Goal: Find specific page/section: Find specific page/section

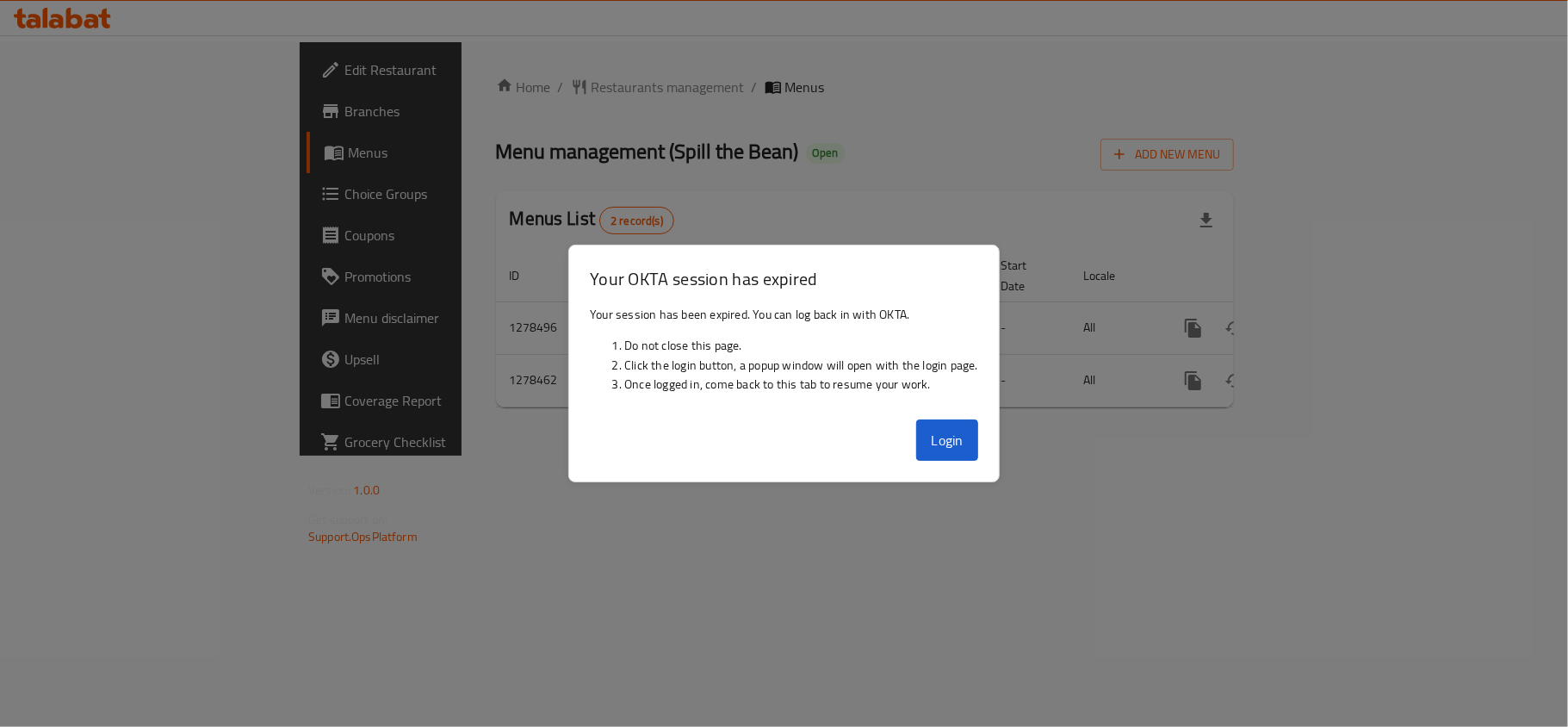
click at [327, 517] on div at bounding box center [784, 364] width 1568 height 727
click at [978, 438] on button "Login" at bounding box center [947, 440] width 62 height 42
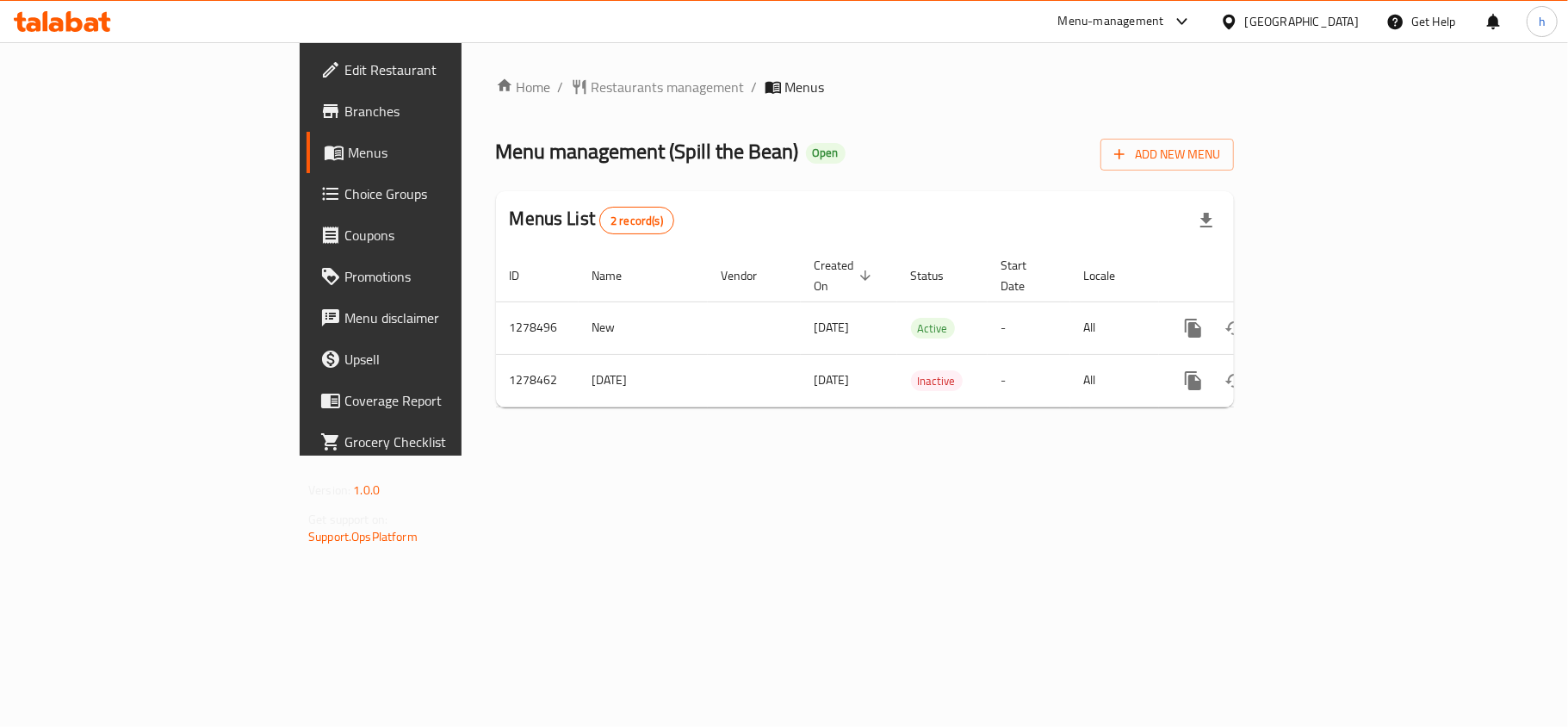
click at [942, 428] on div "Home / Restaurants management / Menus Menu management ( Spill the Bean ) Open A…" at bounding box center [865, 249] width 807 height 413
click at [1268, 456] on div "Home / Restaurants management / Menus Menu management ( Spill the Bean ) Open A…" at bounding box center [865, 249] width 807 height 413
click at [1279, 21] on div "[GEOGRAPHIC_DATA]" at bounding box center [1301, 22] width 114 height 19
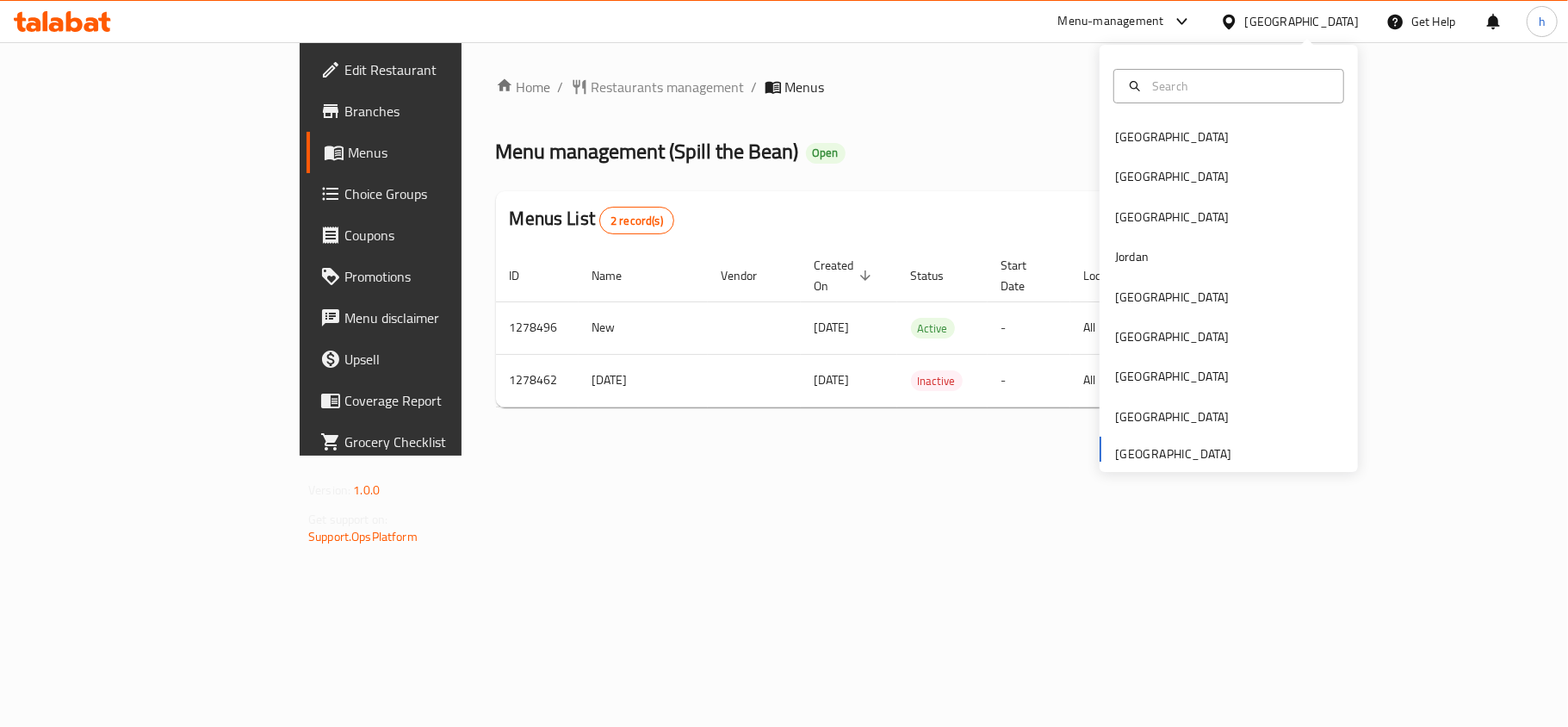
click at [1074, 21] on div "Menu-management" at bounding box center [1111, 22] width 106 height 21
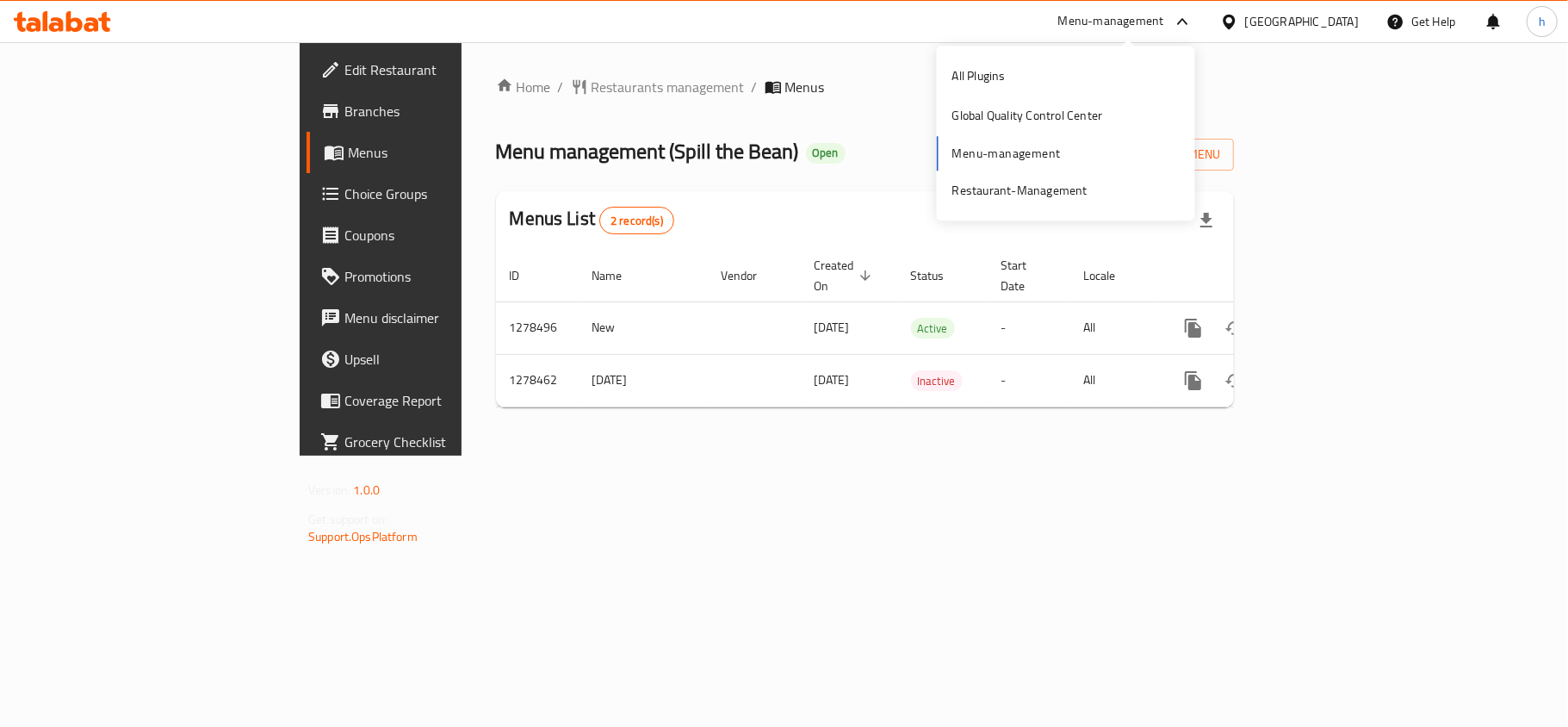
click at [1279, 18] on div "[GEOGRAPHIC_DATA]" at bounding box center [1301, 22] width 114 height 19
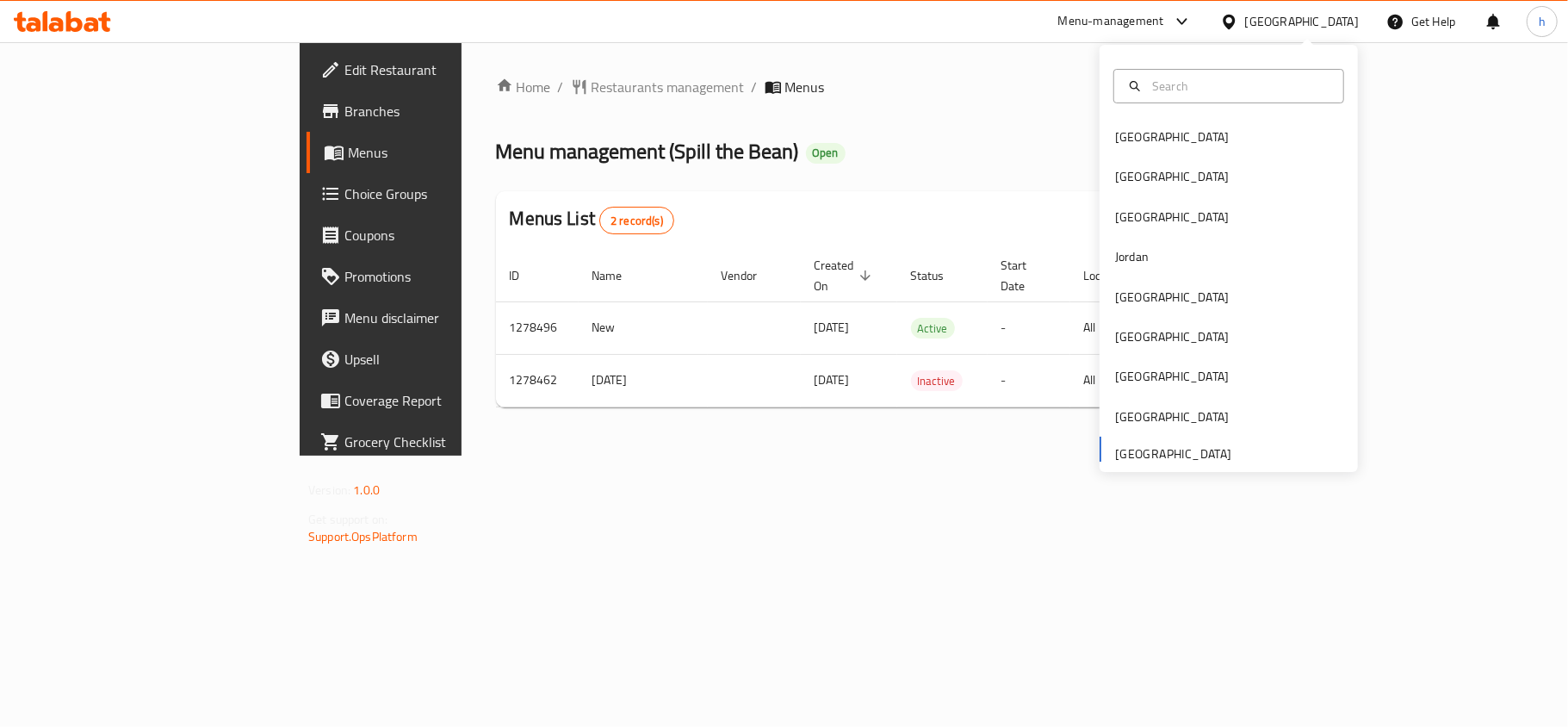
click at [1161, 451] on div "[GEOGRAPHIC_DATA] [GEOGRAPHIC_DATA] [GEOGRAPHIC_DATA] [GEOGRAPHIC_DATA] [GEOGRA…" at bounding box center [1228, 294] width 258 height 354
click at [559, 456] on div "Home / Restaurants management / Menus Menu management ( Spill the Bean ) Open A…" at bounding box center [865, 249] width 807 height 413
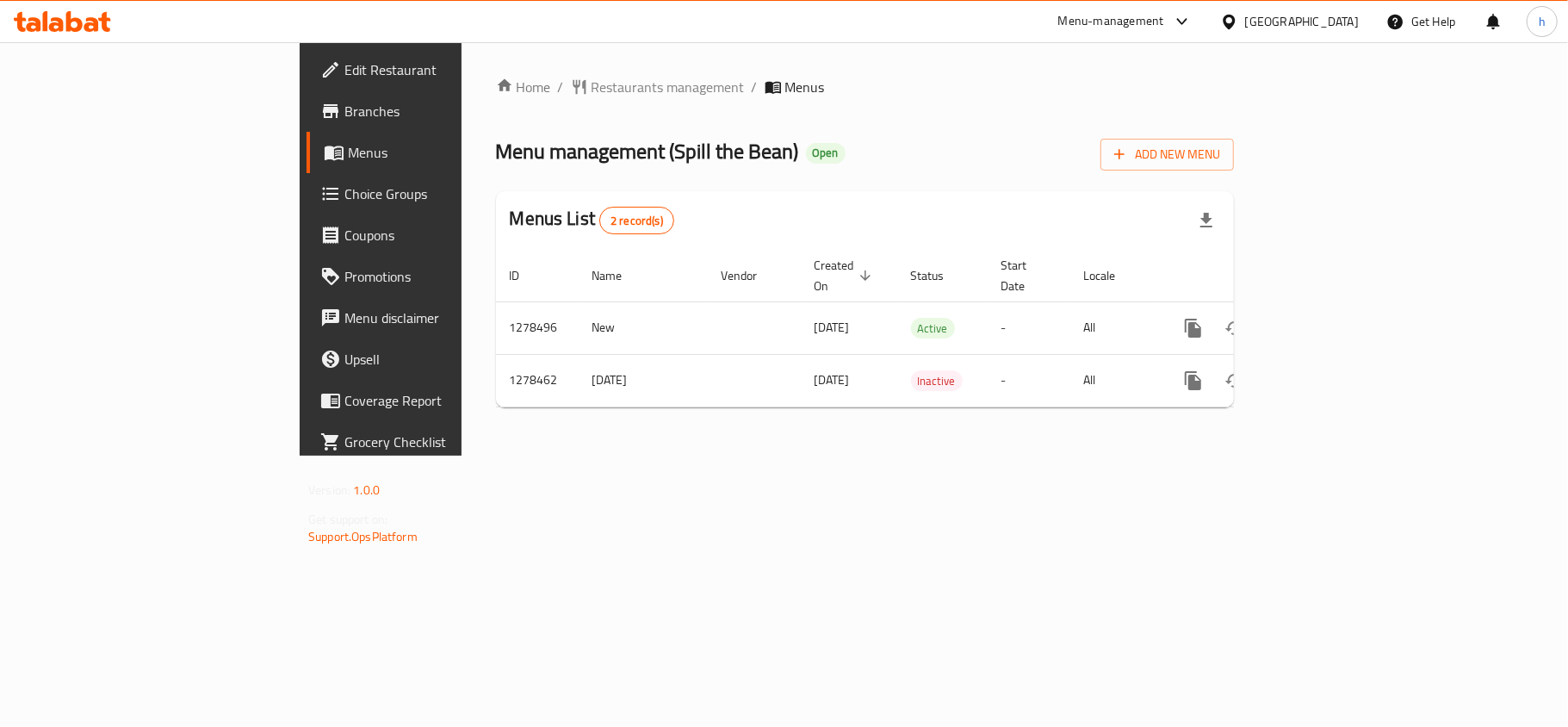
click at [1118, 14] on div "Menu-management" at bounding box center [1111, 22] width 106 height 21
click at [1004, 110] on div "Global Quality Control Center" at bounding box center [1027, 117] width 150 height 19
